Goal: Obtain resource: Download file/media

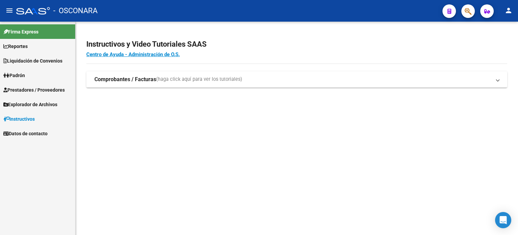
click at [25, 61] on span "Liquidación de Convenios" at bounding box center [32, 60] width 59 height 7
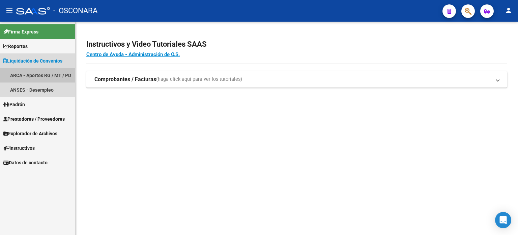
click at [32, 71] on link "ARCA - Aportes RG / MT / PD" at bounding box center [37, 75] width 75 height 15
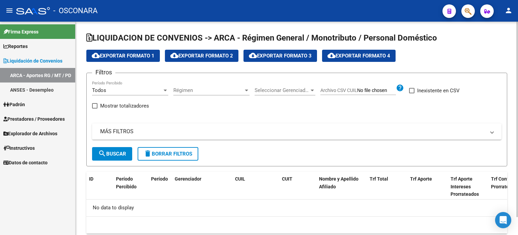
click at [120, 155] on span "search Buscar" at bounding box center [112, 154] width 28 height 6
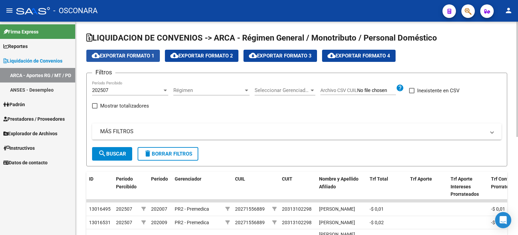
click at [131, 57] on span "cloud_download Exportar Formato 1" at bounding box center [123, 56] width 63 height 6
click at [164, 90] on div at bounding box center [165, 90] width 3 height 2
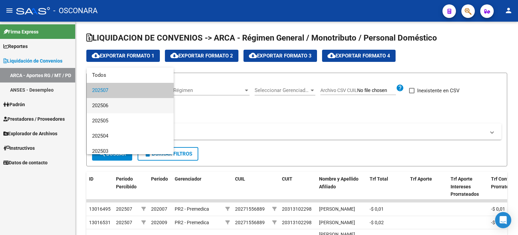
click at [132, 109] on span "202506" at bounding box center [130, 105] width 76 height 15
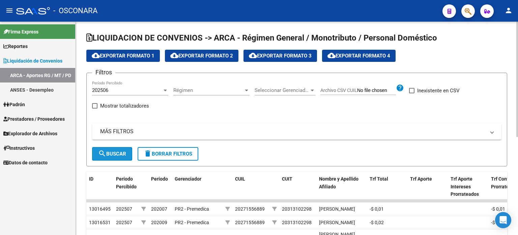
click at [111, 155] on span "search Buscar" at bounding box center [112, 154] width 28 height 6
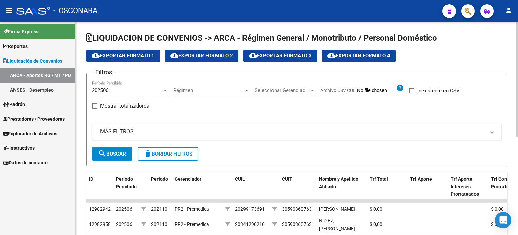
click at [116, 59] on button "cloud_download Exportar Formato 1" at bounding box center [123, 56] width 74 height 12
